Goal: Information Seeking & Learning: Learn about a topic

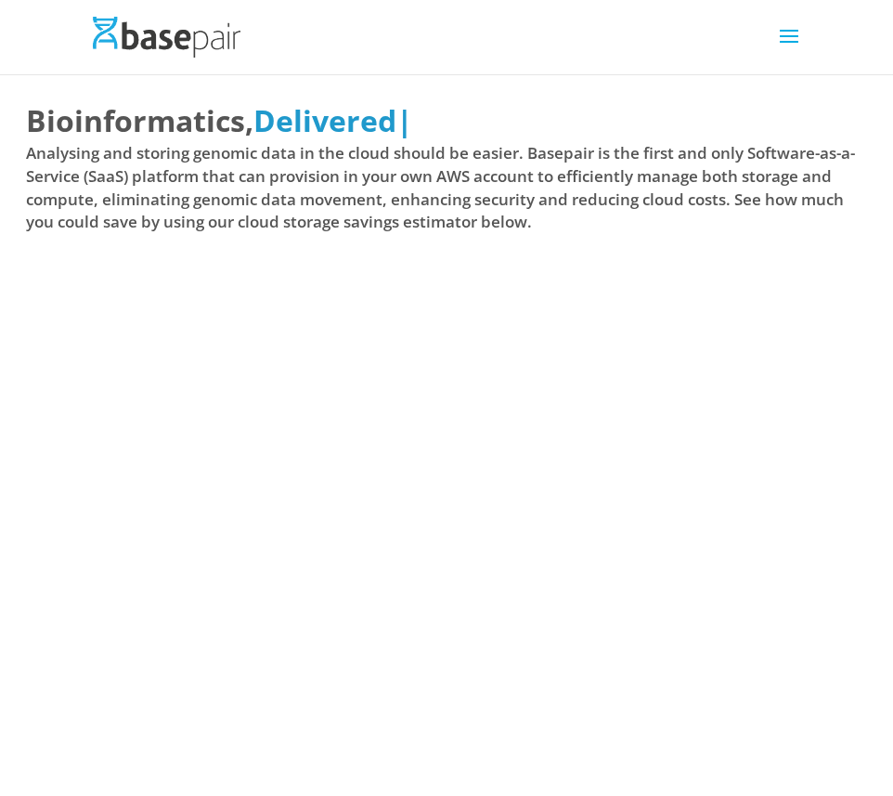
click at [814, 44] on header "Analysis Genomics DNA-Seq Analysis Transcriptomics RNA-Seq Analysis Single Cell…" at bounding box center [446, 37] width 893 height 74
click at [788, 31] on span at bounding box center [790, 48] width 30 height 52
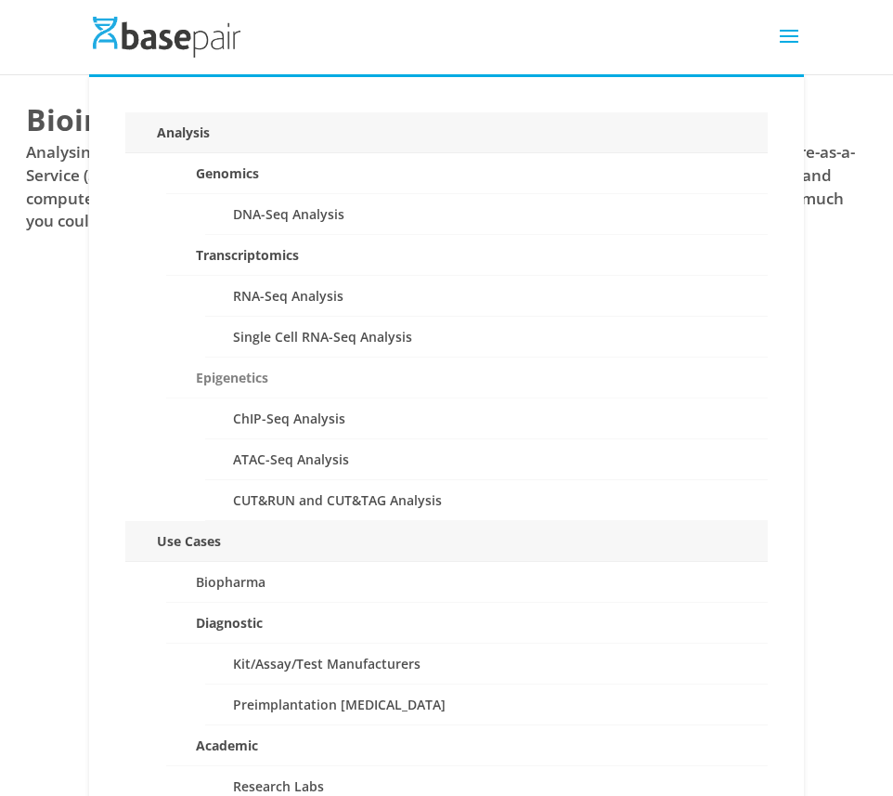
click at [228, 375] on link "Epigenetics" at bounding box center [467, 378] width 603 height 41
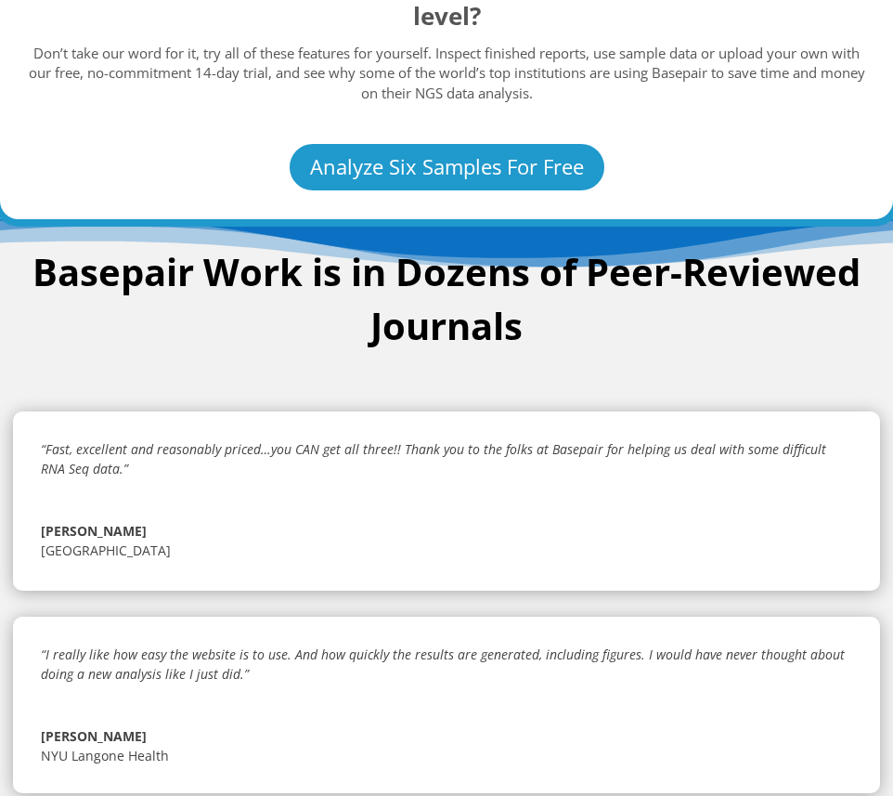
scroll to position [5949, 0]
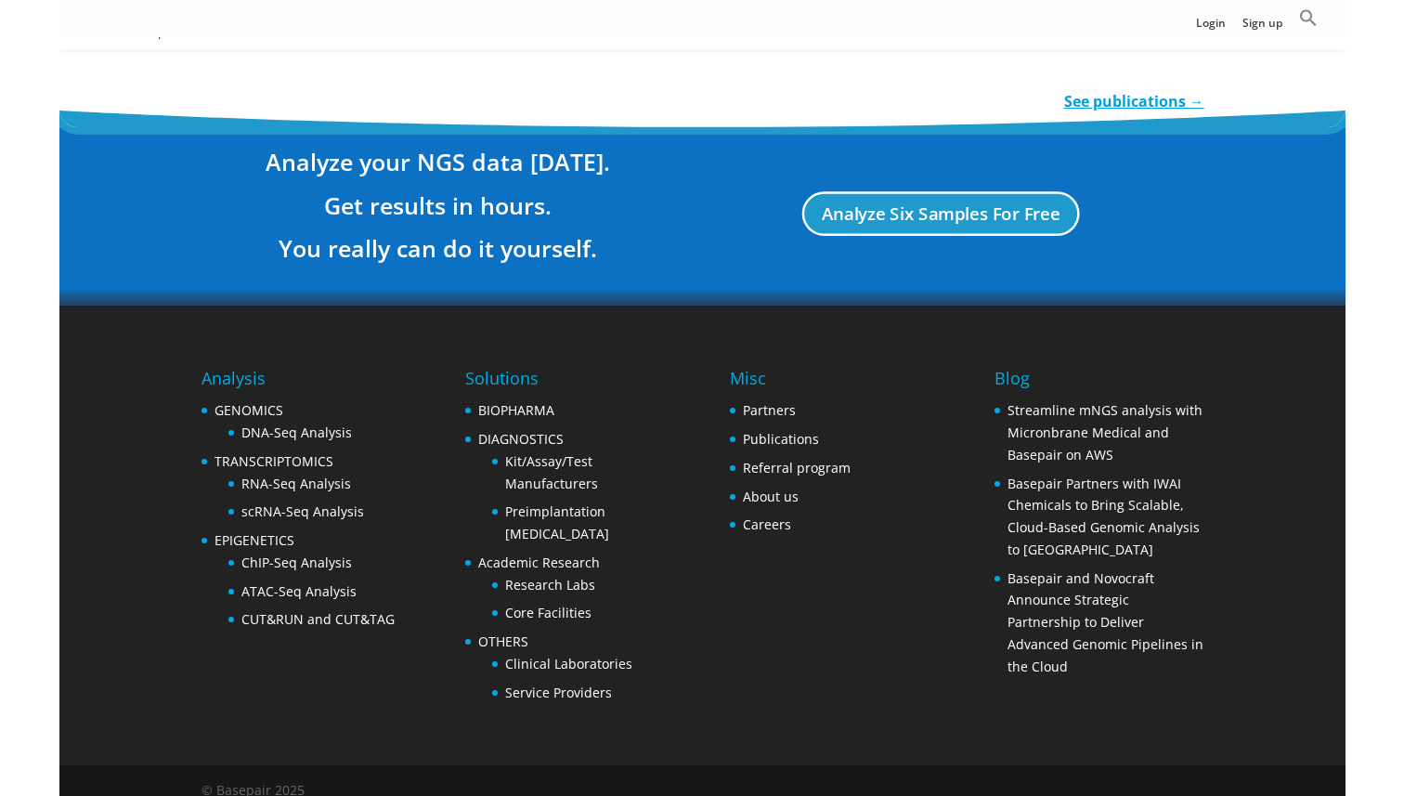
scroll to position [3496, 0]
